Goal: Task Accomplishment & Management: Use online tool/utility

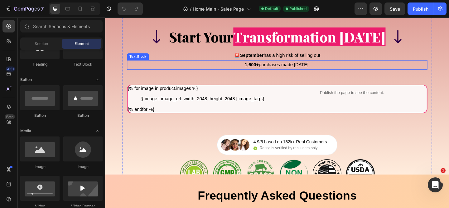
scroll to position [5164, 0]
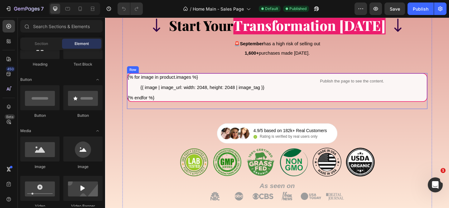
click at [158, 114] on div "{% for image in product.images %} {{ image | image_url: width: 2048, height: 20…" at bounding box center [292, 97] width 327 height 39
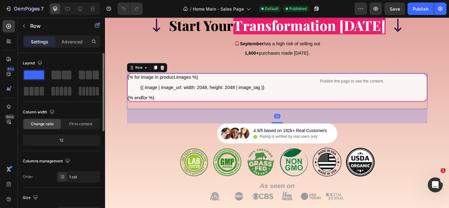
scroll to position [208, 0]
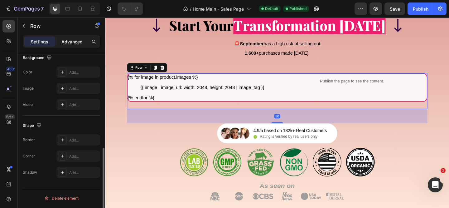
click at [65, 42] on p "Advanced" at bounding box center [71, 41] width 21 height 7
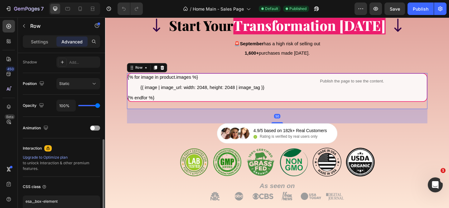
scroll to position [244, 0]
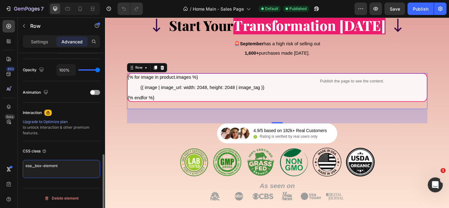
click at [45, 164] on textarea "esa__box-element" at bounding box center [61, 169] width 77 height 18
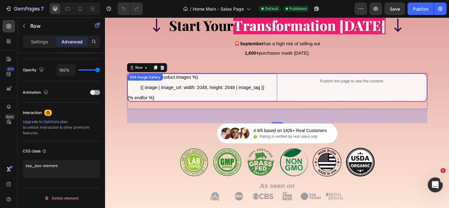
click at [161, 86] on div "ESA Image Gallery" at bounding box center [148, 82] width 38 height 7
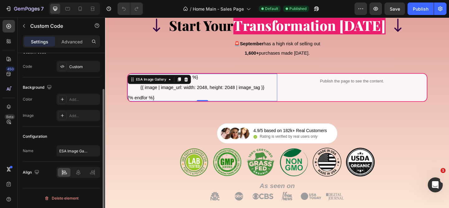
scroll to position [0, 0]
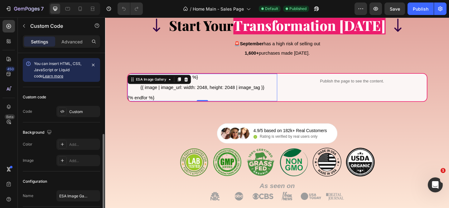
click at [161, 86] on div "ESA Image Gallery" at bounding box center [155, 85] width 36 height 6
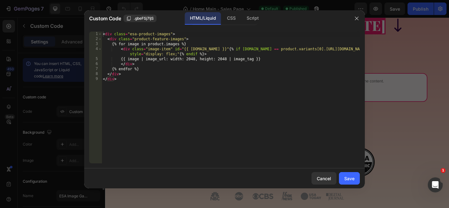
click at [151, 59] on div "< div class = "esa-product-images" > < div class = "product-feature-images" > {…" at bounding box center [231, 102] width 258 height 142
type textarea "</div> </div>"
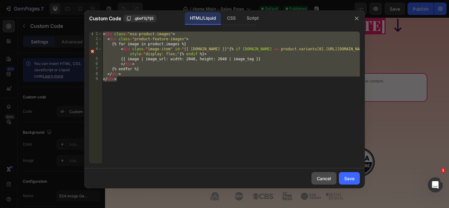
click at [321, 174] on button "Cancel" at bounding box center [324, 178] width 25 height 12
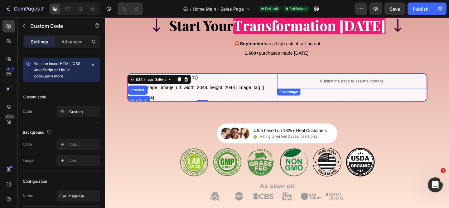
click at [342, 85] on p "Publish the page to see the content." at bounding box center [373, 87] width 163 height 7
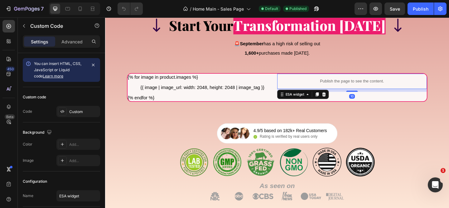
click at [342, 85] on p "Publish the page to see the content." at bounding box center [373, 87] width 163 height 7
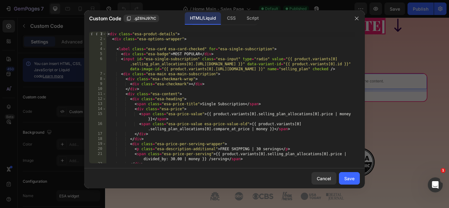
click at [192, 64] on div "< div class = "esa-produt-details" > < div class = "esa-options-wrapper" > < la…" at bounding box center [230, 102] width 249 height 142
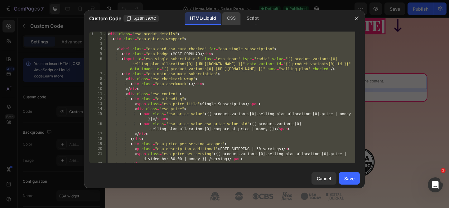
click at [233, 20] on div "CSS" at bounding box center [231, 18] width 18 height 12
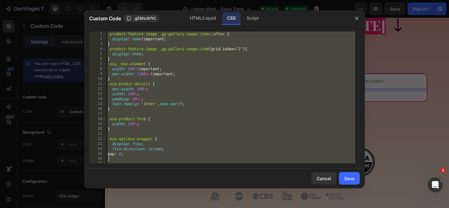
click at [180, 68] on div ".product-feature-image .gp-gallery-image-item : :after { display : none !import…" at bounding box center [230, 102] width 249 height 142
click at [251, 18] on div "Script" at bounding box center [253, 18] width 22 height 12
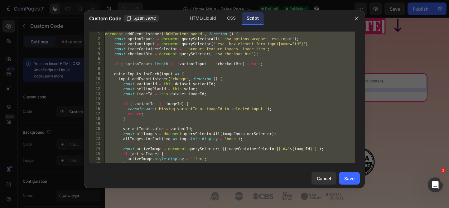
type textarea "}); });"
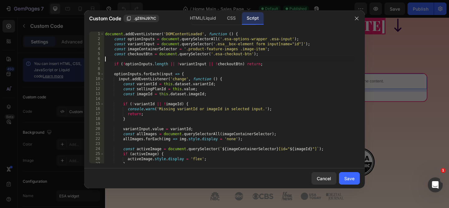
click at [221, 58] on div "document . addEventListener ( 'DOMContentLoaded' , function ( ) { const optionI…" at bounding box center [229, 102] width 251 height 142
type textarea "}); });"
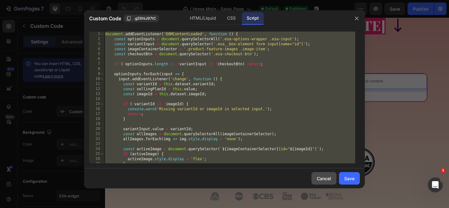
click at [323, 176] on div "Cancel" at bounding box center [324, 178] width 14 height 7
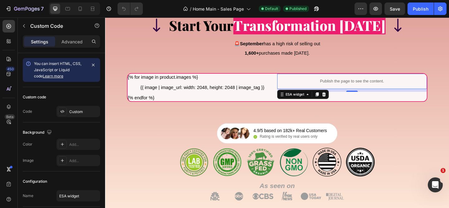
click at [327, 84] on p "Publish the page to see the content." at bounding box center [373, 87] width 163 height 7
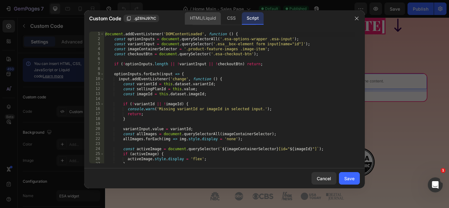
click at [206, 23] on div "HTML/Liquid" at bounding box center [203, 18] width 36 height 12
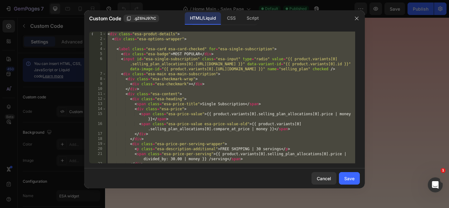
scroll to position [5687, 0]
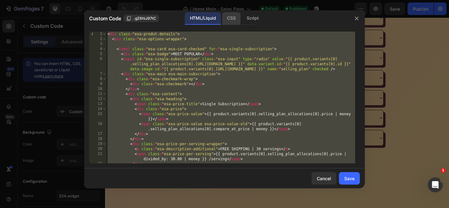
click at [232, 23] on div "CSS" at bounding box center [231, 18] width 18 height 12
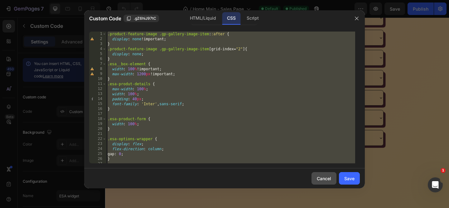
click at [331, 175] on div "Cancel" at bounding box center [324, 178] width 14 height 7
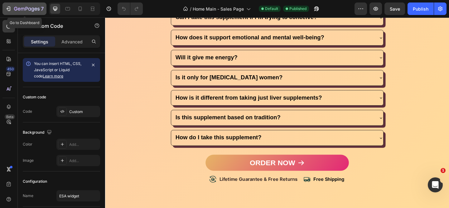
click at [11, 12] on div "7" at bounding box center [24, 8] width 38 height 7
